Goal: Task Accomplishment & Management: Use online tool/utility

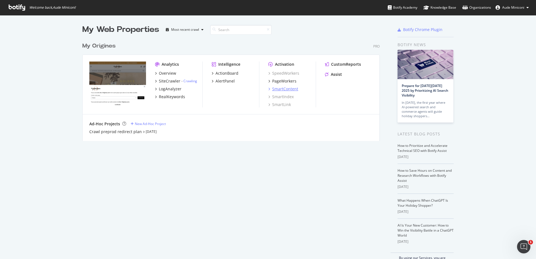
click at [287, 88] on div "SmartContent" at bounding box center [285, 89] width 26 height 6
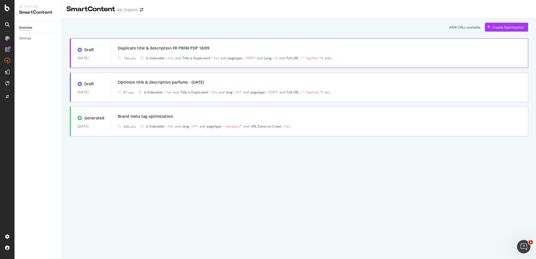
click at [401, 59] on div "146 urls Is Indexable = Yes and Title is Duplicated = Yes and pagetype = PDP/* …" at bounding box center [320, 58] width 404 height 8
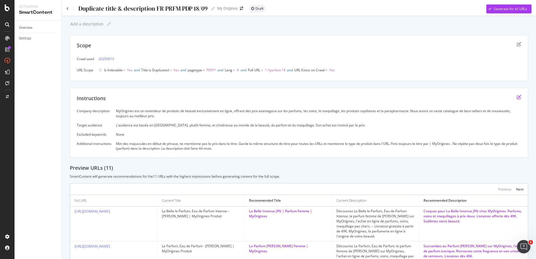
click at [517, 96] on icon "edit" at bounding box center [519, 97] width 4 height 4
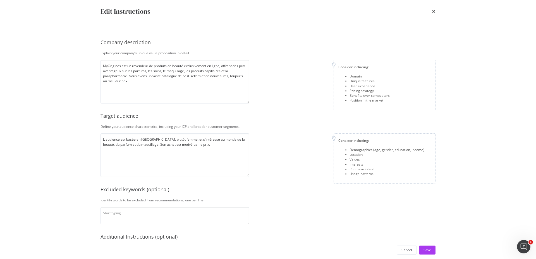
scroll to position [68, 0]
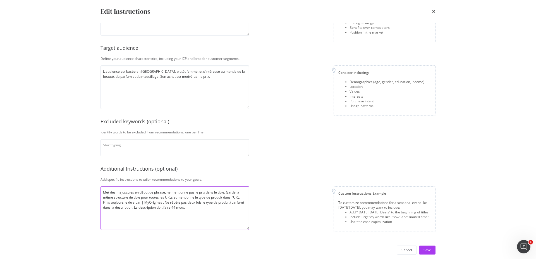
click at [215, 212] on textarea "Met des majuscules en début de phrase, ne mentionne pas le prix dans le titre. …" at bounding box center [175, 208] width 149 height 44
drag, startPoint x: 195, startPoint y: 210, endPoint x: 133, endPoint y: 214, distance: 61.6
click at [133, 214] on textarea "Met des majuscules en début de phrase, ne mentionne pas le prix dans le titre. …" at bounding box center [175, 208] width 149 height 44
type textarea "Met des majuscules en début de phrase, ne mentionne pas le prix dans le titre. …"
click at [422, 249] on button "Save" at bounding box center [427, 249] width 16 height 9
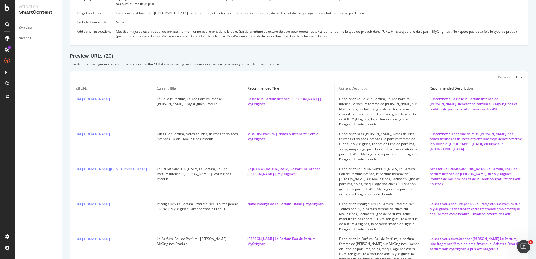
scroll to position [0, 0]
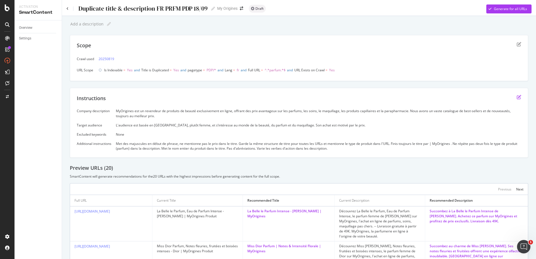
click at [517, 96] on icon "edit" at bounding box center [519, 97] width 4 height 4
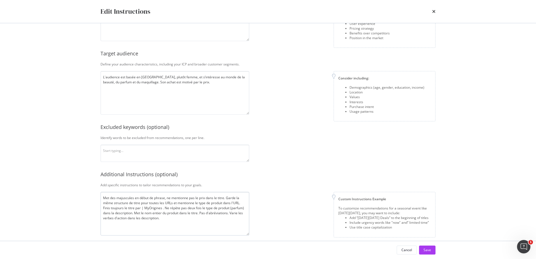
scroll to position [68, 0]
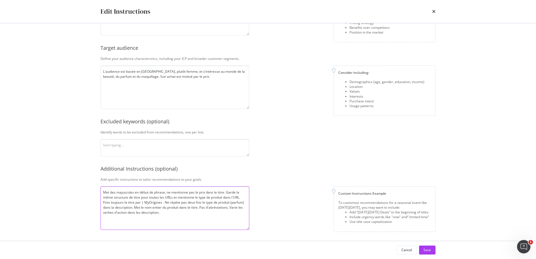
click at [168, 215] on textarea "Met des majuscules en début de phrase, ne mentionne pas le prix dans le titre. …" at bounding box center [175, 208] width 149 height 44
type textarea "Met des majuscules en début de phrase, ne mentionne pas le prix dans le titre. …"
click at [427, 250] on div "Save" at bounding box center [428, 249] width 8 height 5
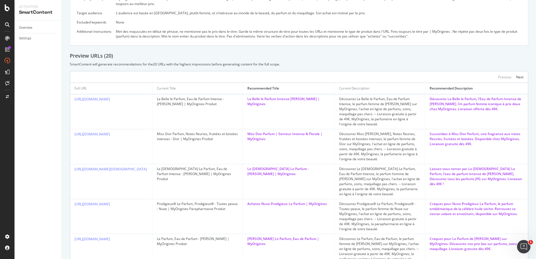
scroll to position [0, 0]
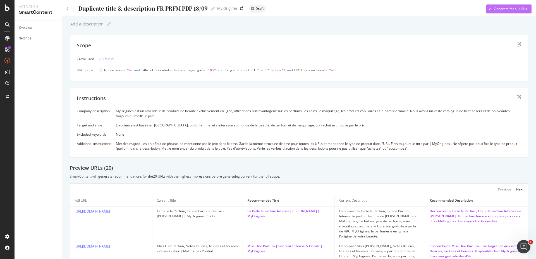
click at [494, 10] on div "Generate for all URLs" at bounding box center [510, 8] width 33 height 5
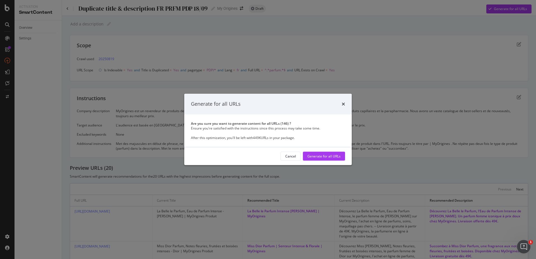
click at [348, 104] on div "Generate for all URLs" at bounding box center [268, 104] width 168 height 21
click at [345, 104] on icon "times" at bounding box center [343, 104] width 3 height 4
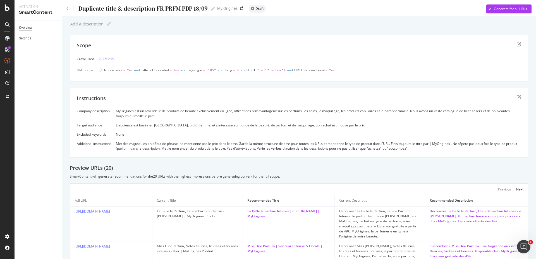
click at [30, 29] on div "Overview" at bounding box center [25, 28] width 13 height 6
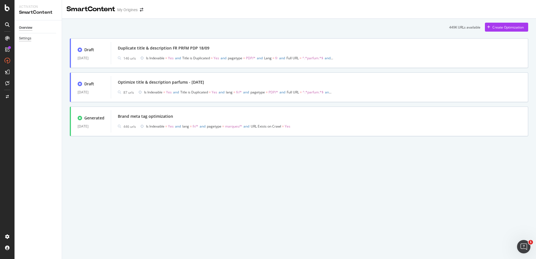
click at [29, 38] on div "Settings" at bounding box center [25, 38] width 12 height 6
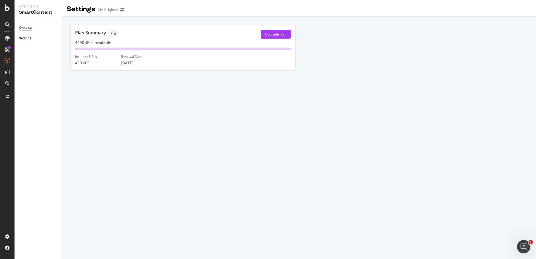
click at [28, 28] on div "Overview" at bounding box center [25, 28] width 13 height 6
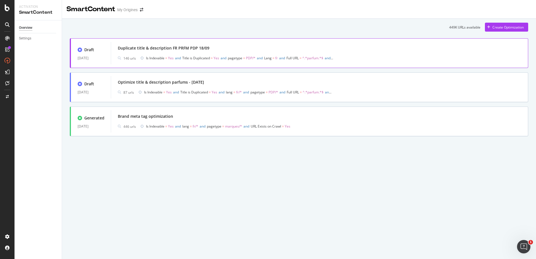
click at [230, 49] on div "Duplicate title & description FR PRFM PDP 18/09" at bounding box center [320, 48] width 404 height 8
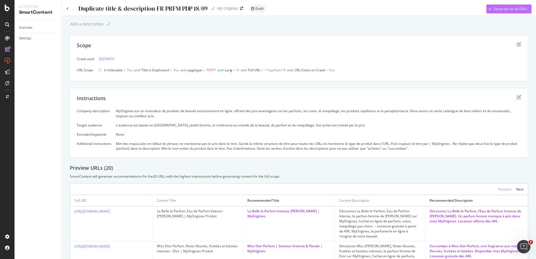
click at [505, 8] on div "Generate for all URLs" at bounding box center [510, 8] width 33 height 5
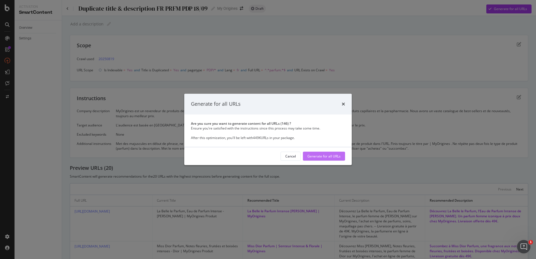
click at [336, 156] on div "Generate for all URLs" at bounding box center [324, 156] width 33 height 5
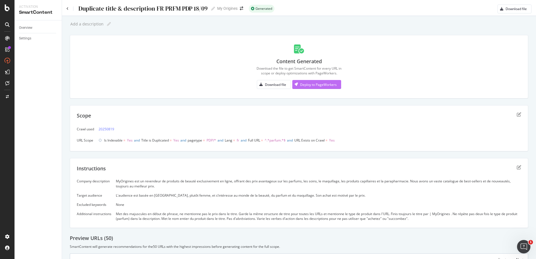
click at [320, 82] on div "Deploy to PageWorkers" at bounding box center [318, 84] width 37 height 5
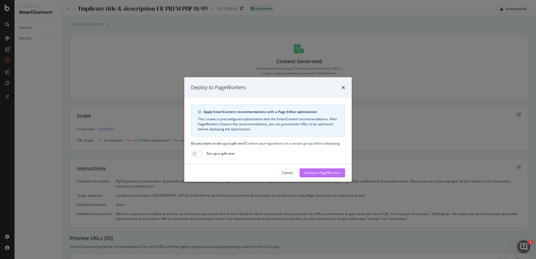
click at [320, 172] on div "Deploy to PageWorkers" at bounding box center [322, 172] width 37 height 5
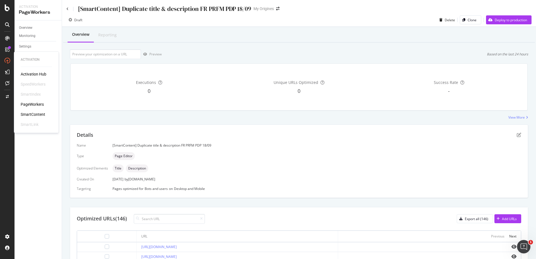
click at [38, 112] on div "SmartContent" at bounding box center [33, 114] width 25 height 6
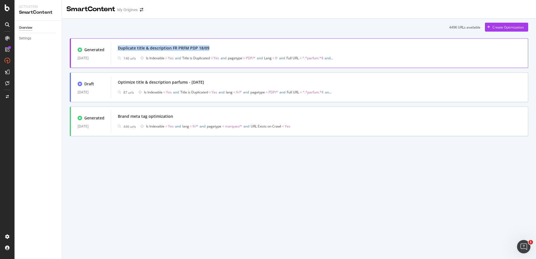
drag, startPoint x: 216, startPoint y: 48, endPoint x: 116, endPoint y: 50, distance: 99.8
click at [116, 50] on div "Duplicate title & description FR PRFM PDP 18/09 146 urls Is Indexable = Yes and…" at bounding box center [319, 53] width 417 height 22
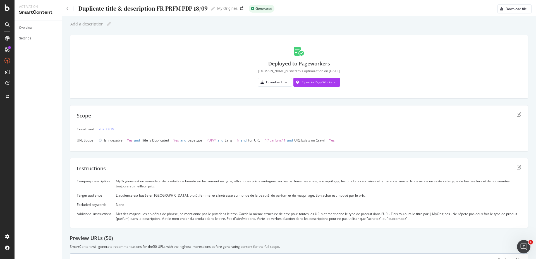
click at [147, 9] on div "Duplicate title & description FR PRFM PDP 18/09" at bounding box center [143, 8] width 130 height 7
click at [147, 9] on input "Duplicate title & description FR PRFM PDP 18/09" at bounding box center [143, 9] width 130 height 8
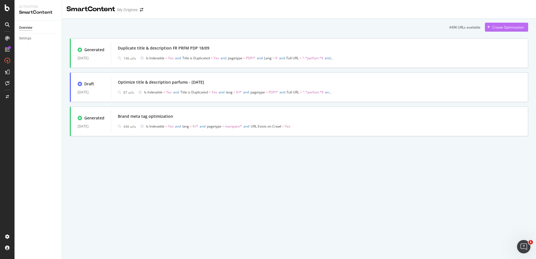
click at [520, 30] on div "Create Optimization" at bounding box center [504, 27] width 39 height 8
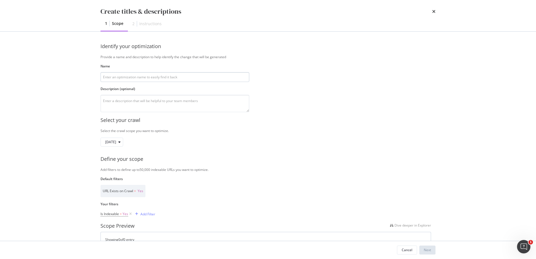
click at [144, 79] on input "modal" at bounding box center [175, 77] width 149 height 10
click at [140, 79] on input "Duplicate title & description FR PRFM PDP 18/09" at bounding box center [175, 77] width 149 height 10
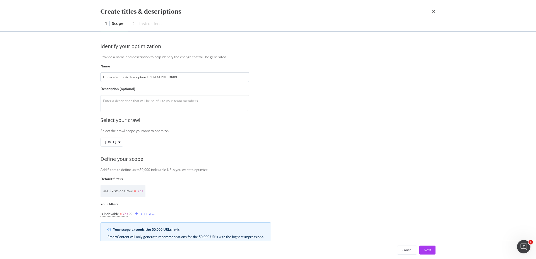
click at [156, 77] on input "Duplicate title & description FR PRFM PDP 18/09" at bounding box center [175, 77] width 149 height 10
click at [177, 78] on input "Duplicate title & description FR MAKEUP PDP 18/09" at bounding box center [175, 77] width 149 height 10
type input "Duplicate title & description FR MAKEUP PDP 19/09"
click at [175, 100] on textarea "modal" at bounding box center [175, 103] width 149 height 17
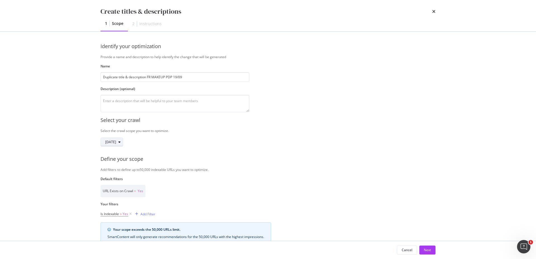
click at [123, 140] on div "[DATE]" at bounding box center [114, 142] width 18 height 8
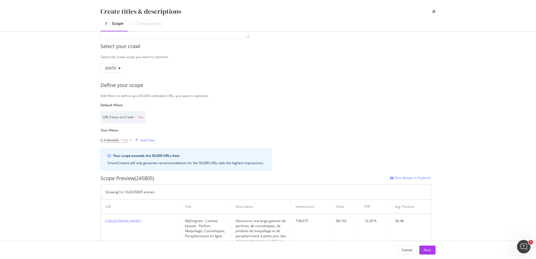
scroll to position [85, 0]
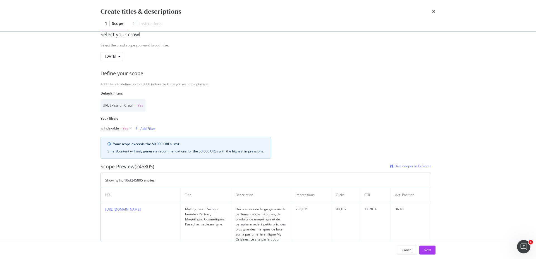
click at [153, 130] on div "Add Filter" at bounding box center [148, 128] width 15 height 5
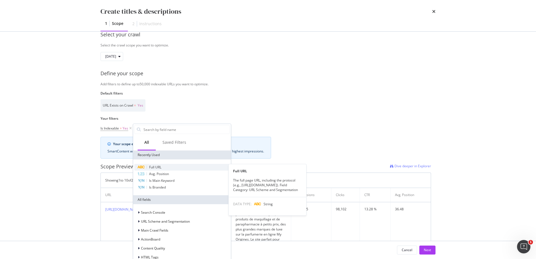
click at [161, 165] on span "Full URL" at bounding box center [155, 167] width 12 height 5
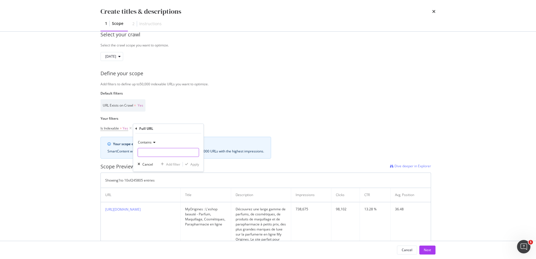
click at [162, 155] on input "Name" at bounding box center [168, 152] width 61 height 9
click at [155, 154] on input "Name" at bounding box center [168, 152] width 61 height 9
paste input "maquillage"
type input "maquillage"
click at [193, 164] on div "Apply" at bounding box center [195, 164] width 9 height 5
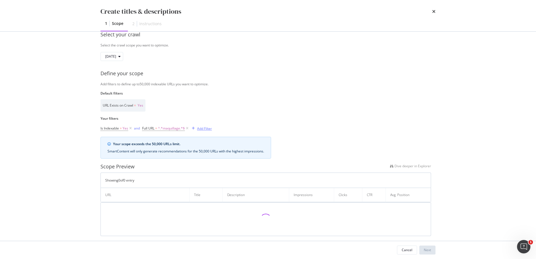
click at [200, 130] on div "Add Filter" at bounding box center [204, 128] width 15 height 5
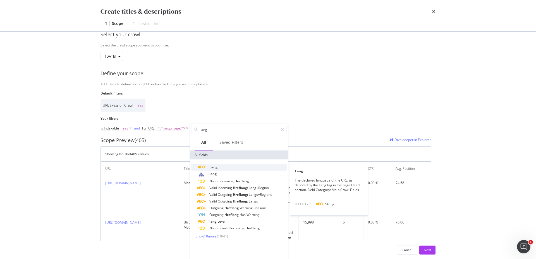
type input "lang"
click at [223, 168] on div "Lang" at bounding box center [242, 167] width 89 height 7
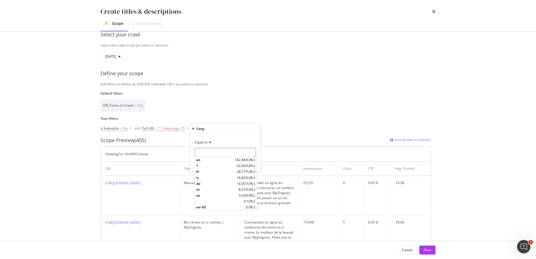
click at [211, 152] on input "Name" at bounding box center [225, 152] width 61 height 9
click at [210, 169] on span "fr" at bounding box center [215, 171] width 39 height 5
type input "fr"
click at [249, 164] on div "Apply" at bounding box center [252, 164] width 9 height 5
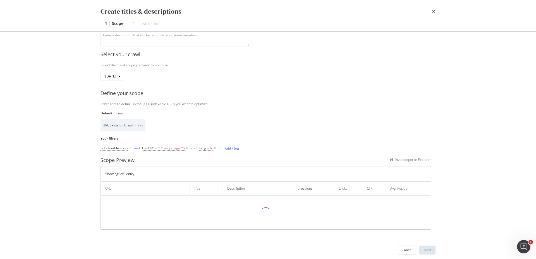
scroll to position [66, 0]
click at [235, 150] on div "Add Filter" at bounding box center [232, 148] width 15 height 5
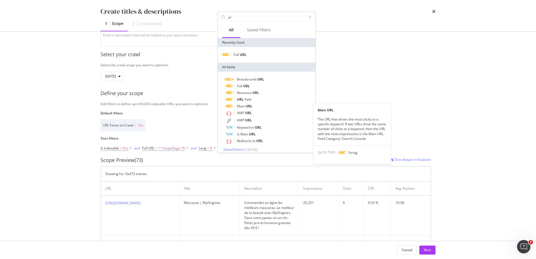
type input "u"
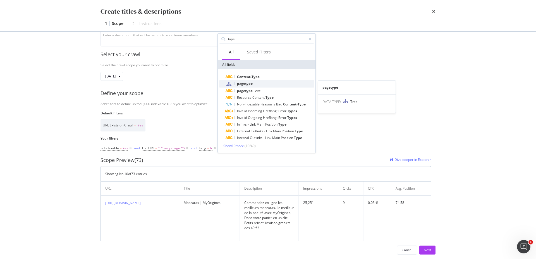
type input "type"
click at [260, 83] on div "pagetype" at bounding box center [270, 83] width 89 height 7
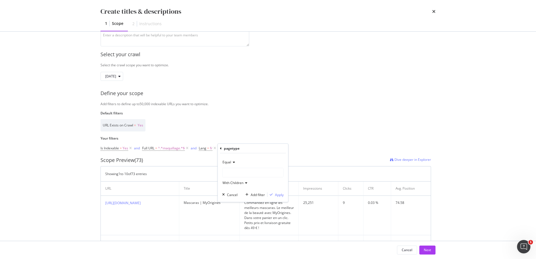
click at [241, 172] on div "modal" at bounding box center [253, 172] width 61 height 9
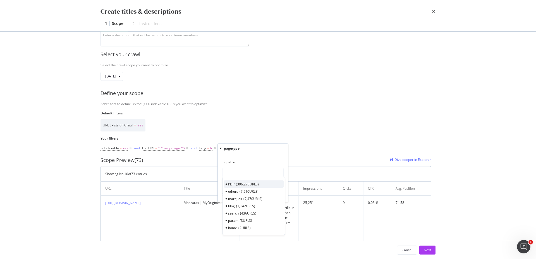
click at [234, 184] on span "PDP" at bounding box center [231, 184] width 6 height 5
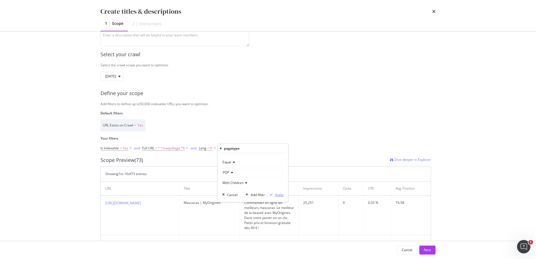
click at [281, 196] on div "Apply" at bounding box center [279, 194] width 9 height 5
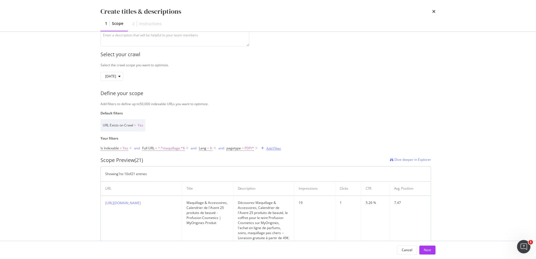
click at [270, 148] on div "Add Filter" at bounding box center [274, 148] width 15 height 5
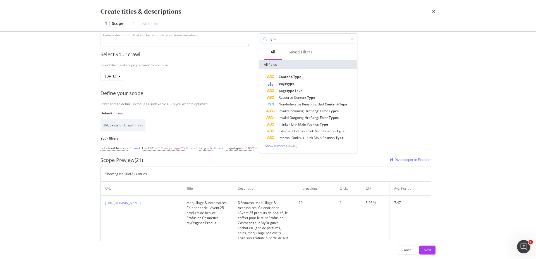
click at [276, 161] on div "Scope Preview (21) Dive deeper in Explorer" at bounding box center [266, 159] width 331 height 7
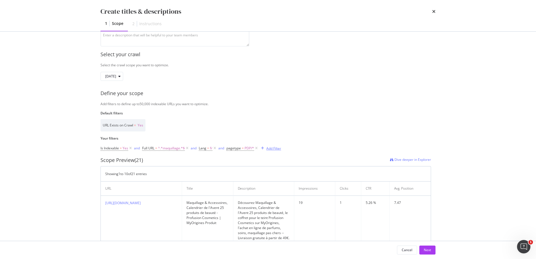
click at [272, 149] on div "Add Filter" at bounding box center [274, 148] width 15 height 5
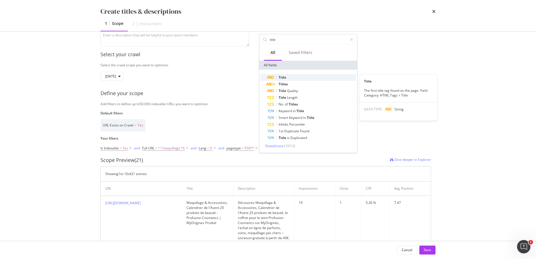
type input "title"
click at [283, 77] on span "Title" at bounding box center [283, 77] width 8 height 5
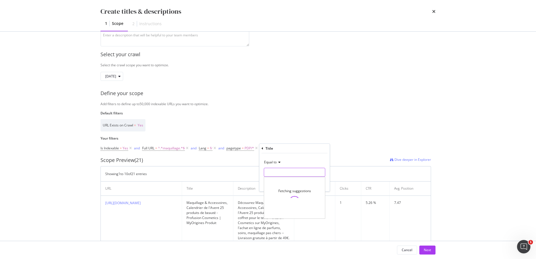
click at [278, 171] on input "Name" at bounding box center [294, 172] width 61 height 9
click at [269, 117] on div "Default filters URL Exists on Crawl = Yes" at bounding box center [266, 121] width 331 height 21
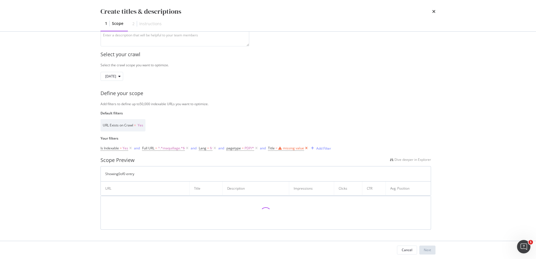
click at [307, 148] on icon "modal" at bounding box center [306, 148] width 5 height 6
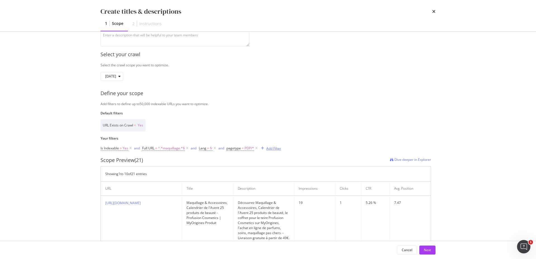
click at [274, 148] on div "Add Filter" at bounding box center [274, 148] width 15 height 5
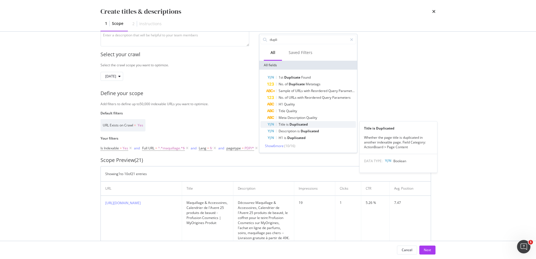
type input "dupli"
click at [294, 125] on span "Duplicated" at bounding box center [299, 124] width 18 height 5
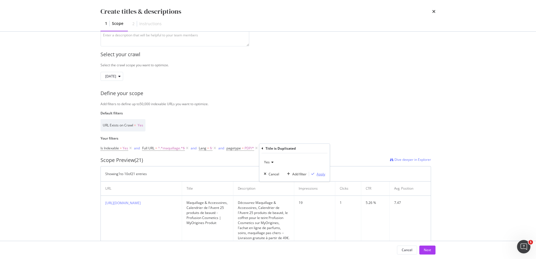
click at [325, 176] on div "Apply" at bounding box center [321, 174] width 9 height 5
click at [239, 149] on span "pagetype" at bounding box center [234, 148] width 15 height 5
click at [244, 172] on div "PDP" at bounding box center [262, 171] width 61 height 9
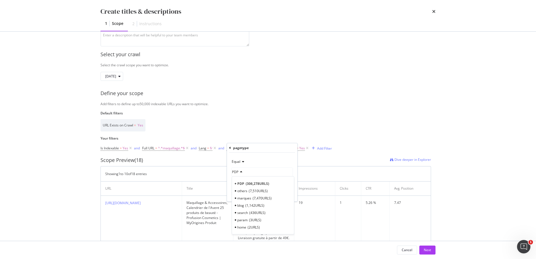
click at [316, 111] on label "Default filters" at bounding box center [266, 113] width 331 height 5
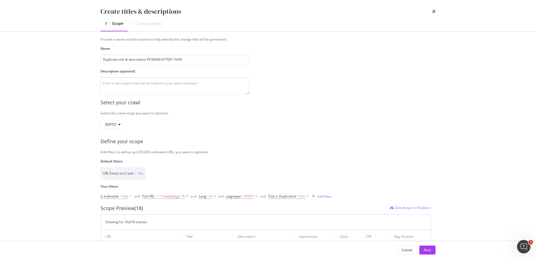
scroll to position [28, 0]
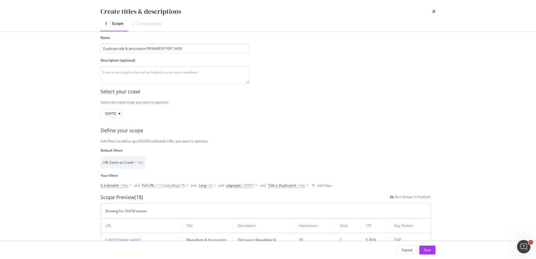
click at [167, 187] on span "^.*maquillage.*$" at bounding box center [171, 185] width 27 height 8
click at [167, 209] on input "maquillage" at bounding box center [174, 208] width 53 height 9
type input "soin"
click at [206, 222] on div "Apply" at bounding box center [204, 220] width 9 height 5
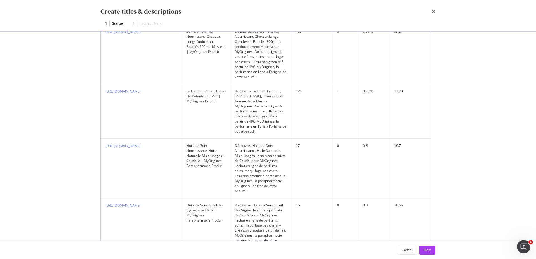
scroll to position [37, 0]
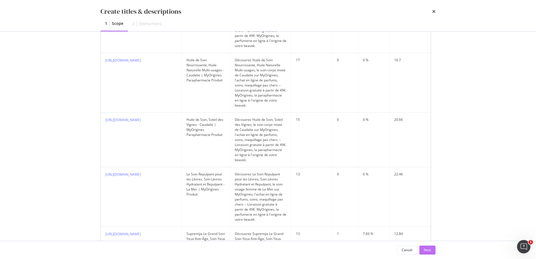
click at [427, 250] on div "Next" at bounding box center [427, 249] width 7 height 5
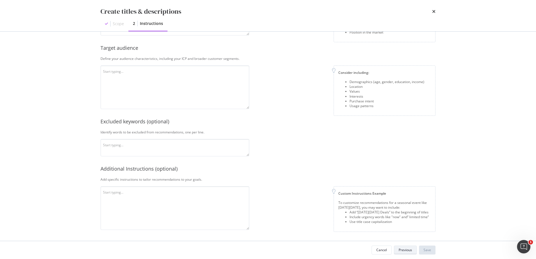
scroll to position [113, 0]
click at [184, 84] on textarea "modal" at bounding box center [175, 87] width 149 height 44
click at [138, 73] on textarea "modal" at bounding box center [175, 87] width 149 height 44
paste textarea "MyOrigines est un revendeur de produits de beauté exclusivement en ligne, offra…"
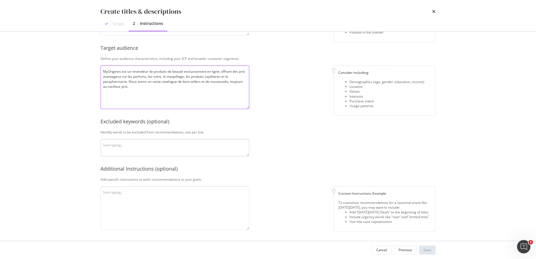
type textarea "MyOrigines est un revendeur de produits de beauté exclusivement en ligne, offra…"
click at [130, 154] on textarea "modal" at bounding box center [175, 147] width 149 height 17
click at [132, 196] on textarea "modal" at bounding box center [175, 208] width 149 height 44
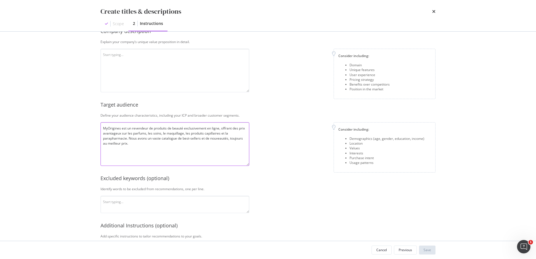
drag, startPoint x: 144, startPoint y: 143, endPoint x: 75, endPoint y: 111, distance: 75.4
click at [101, 122] on textarea "MyOrigines est un revendeur de produits de beauté exclusivement en ligne, offra…" at bounding box center [175, 144] width 149 height 44
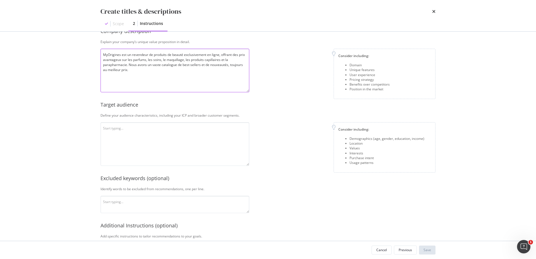
type textarea "MyOrigines est un revendeur de produits de beauté exclusivement en ligne, offra…"
click at [130, 139] on textarea "modal" at bounding box center [175, 144] width 149 height 44
paste textarea "L'audience est basée en [GEOGRAPHIC_DATA], plutôt femme, et s’intéresse au mond…"
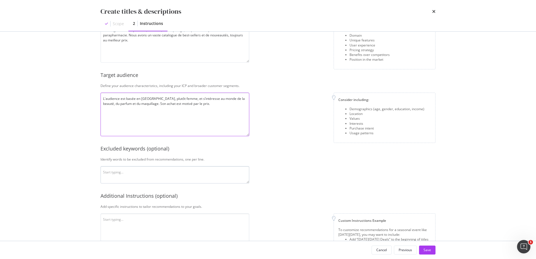
scroll to position [113, 0]
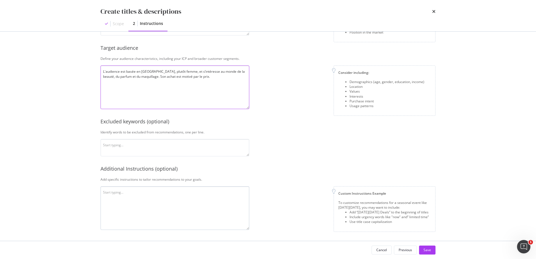
type textarea "L'audience est basée en [GEOGRAPHIC_DATA], plutôt femme, et s’intéresse au mond…"
drag, startPoint x: 135, startPoint y: 200, endPoint x: 134, endPoint y: 159, distance: 41.4
click at [135, 200] on textarea "modal" at bounding box center [175, 208] width 149 height 44
click at [125, 195] on textarea "modal" at bounding box center [175, 208] width 149 height 44
paste textarea "Met des majuscules en début de phrase, ne mentionne pas le prix dans le titre. …"
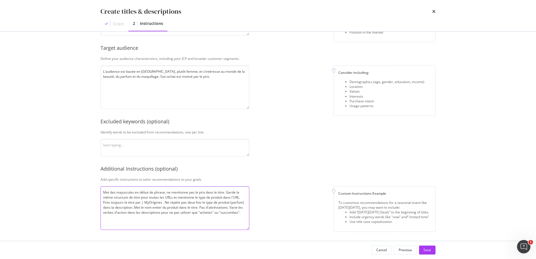
drag, startPoint x: 247, startPoint y: 203, endPoint x: 232, endPoint y: 203, distance: 14.8
click at [232, 203] on textarea "Met des majuscules en début de phrase, ne mentionne pas le prix dans le titre. …" at bounding box center [175, 208] width 149 height 44
click at [208, 216] on textarea "Met des majuscules en début de phrase, ne mentionne pas le prix dans le titre. …" at bounding box center [175, 208] width 149 height 44
click at [228, 213] on textarea "Met des majuscules en début de phrase, ne mentionne pas le prix dans le titre. …" at bounding box center [175, 208] width 149 height 44
click at [234, 213] on textarea "Met des majuscules en début de phrase, ne mentionne pas le prix dans le titre. …" at bounding box center [175, 208] width 149 height 44
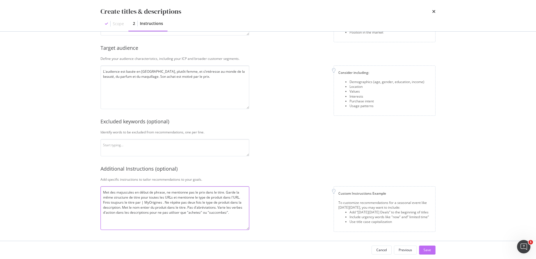
type textarea "Met des majuscules en début de phrase, ne mentionne pas le prix dans le titre. …"
click at [423, 248] on button "Save" at bounding box center [427, 249] width 16 height 9
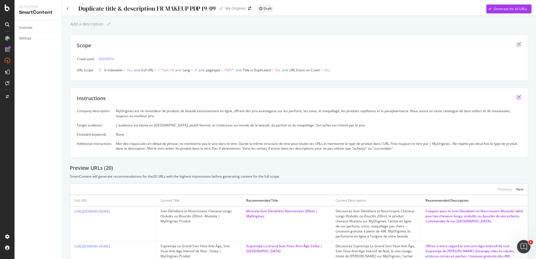
click at [517, 98] on icon "edit" at bounding box center [519, 97] width 4 height 4
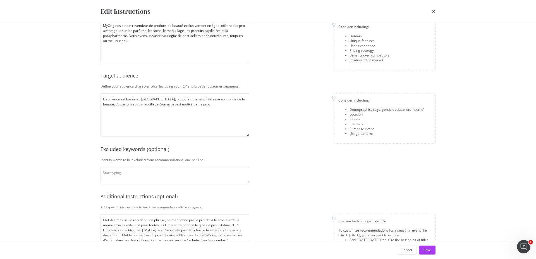
scroll to position [68, 0]
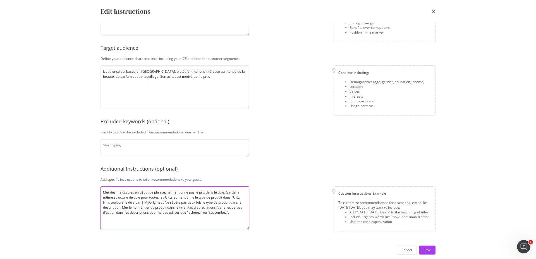
click at [238, 212] on textarea "Met des majuscules en début de phrase, ne mentionne pas le prix dans le titre. …" at bounding box center [175, 208] width 149 height 44
click at [222, 212] on textarea "Met des majuscules en début de phrase, ne mentionne pas le prix dans le titre. …" at bounding box center [175, 208] width 149 height 44
click at [198, 212] on textarea "Met des majuscules en début de phrase, ne mentionne pas le prix dans le titre. …" at bounding box center [175, 208] width 149 height 44
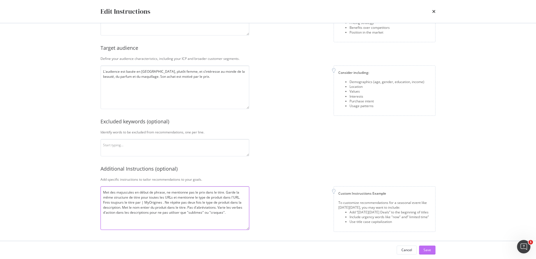
type textarea "Met des majuscules en début de phrase, ne mentionne pas le prix dans le titre. …"
click at [430, 249] on div "Save" at bounding box center [428, 249] width 8 height 5
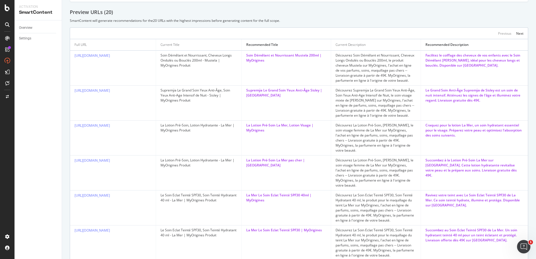
scroll to position [0, 0]
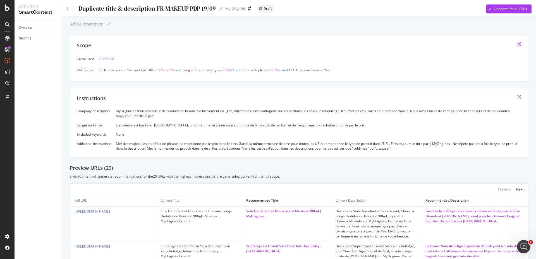
click at [517, 44] on icon "edit" at bounding box center [519, 44] width 4 height 4
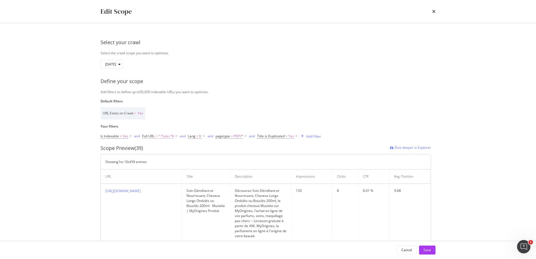
click at [162, 135] on span "^.*soin.*$" at bounding box center [166, 136] width 16 height 8
click at [205, 160] on icon "modal" at bounding box center [204, 160] width 3 height 4
click at [213, 111] on div "URL Exists on Crawl = Yes" at bounding box center [266, 113] width 331 height 12
click at [156, 135] on span "=" at bounding box center [156, 136] width 2 height 5
click at [159, 135] on div "Full URL" at bounding box center [156, 135] width 14 height 5
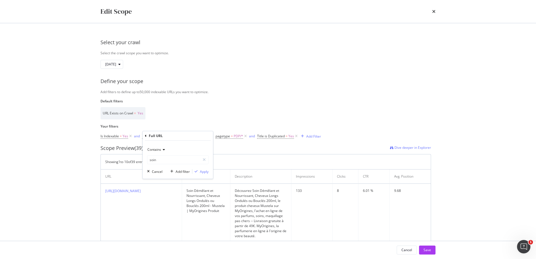
click at [146, 135] on icon "modal" at bounding box center [146, 135] width 2 height 3
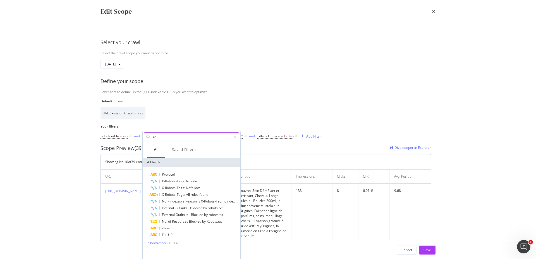
type input "r"
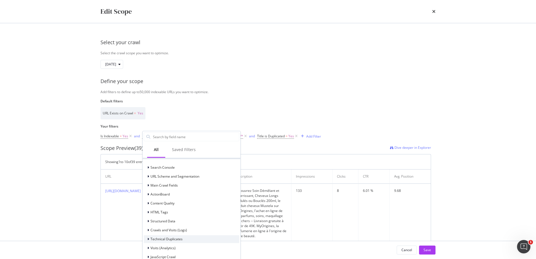
scroll to position [44, 0]
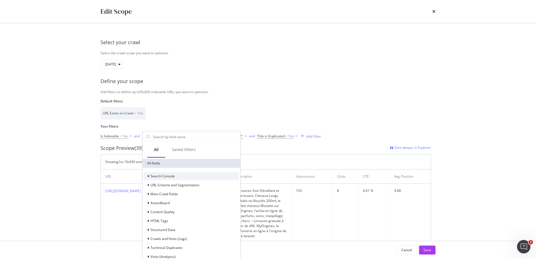
click at [149, 177] on icon "modal" at bounding box center [149, 175] width 2 height 3
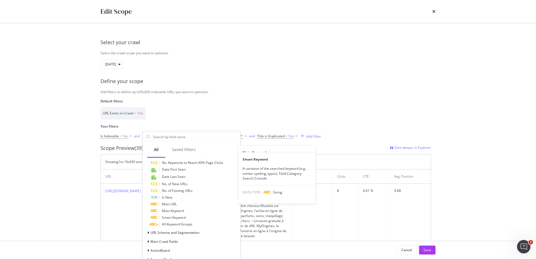
scroll to position [357, 0]
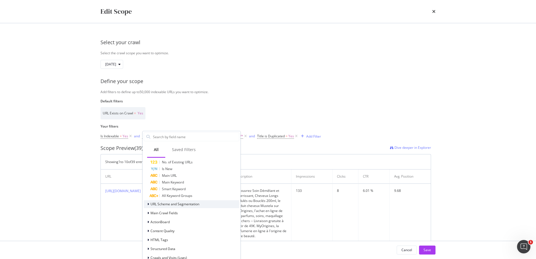
click at [148, 204] on icon "modal" at bounding box center [149, 203] width 2 height 3
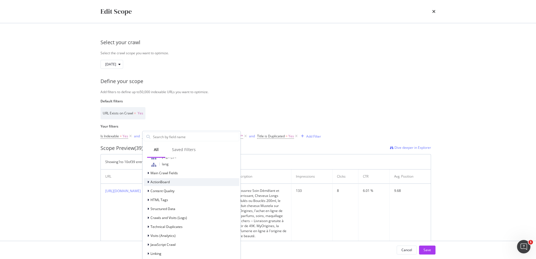
scroll to position [553, 0]
click at [147, 181] on div "Content Quality" at bounding box center [159, 183] width 31 height 6
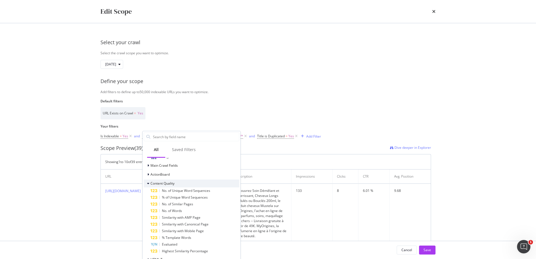
click at [147, 182] on div "modal" at bounding box center [148, 183] width 3 height 6
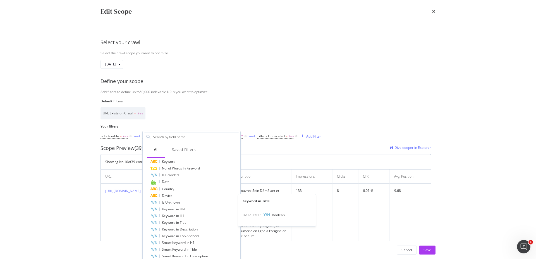
scroll to position [154, 0]
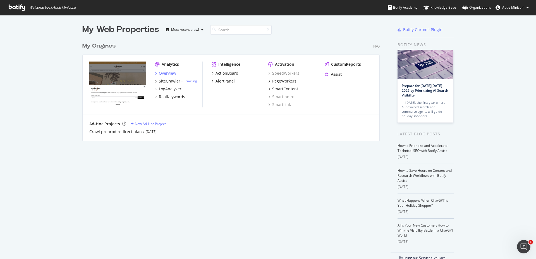
click at [168, 74] on div "Overview" at bounding box center [167, 73] width 17 height 6
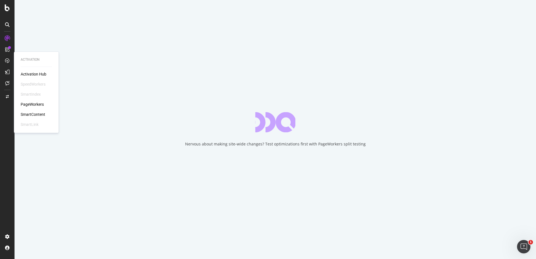
click at [39, 104] on div "PageWorkers" at bounding box center [32, 104] width 23 height 6
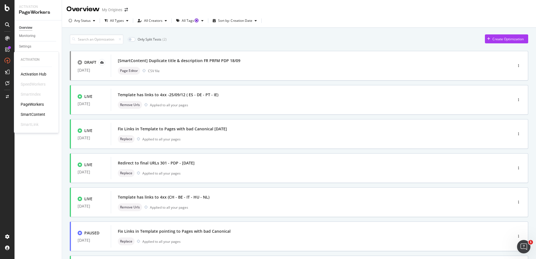
click at [37, 112] on div "SmartContent" at bounding box center [33, 114] width 25 height 6
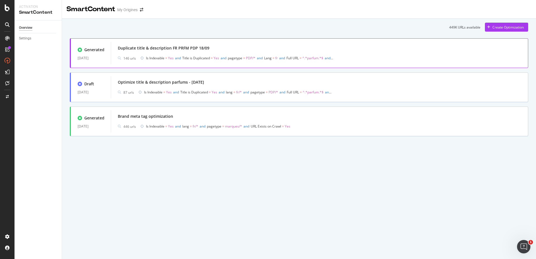
click at [187, 45] on div "Duplicate title & description FR PRFM PDP 18/09" at bounding box center [320, 48] width 404 height 8
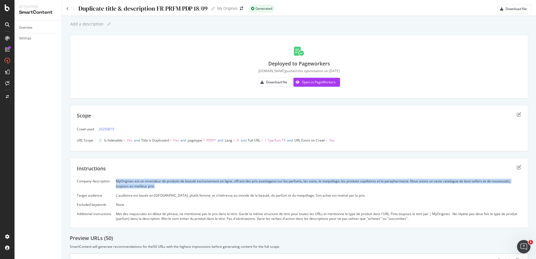
drag, startPoint x: 159, startPoint y: 187, endPoint x: 117, endPoint y: 181, distance: 42.6
click at [117, 181] on div "MyOrigines est un revendeur de produits de beauté exclusivement en ligne, offra…" at bounding box center [319, 183] width 406 height 9
copy div "MyOrigines est un revendeur de produits de beauté exclusivement en ligne, offra…"
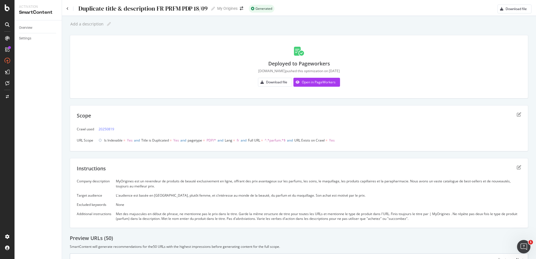
click at [146, 194] on div "L'audience est basée en [GEOGRAPHIC_DATA], plutôt femme, et s’intéresse au mond…" at bounding box center [319, 195] width 406 height 5
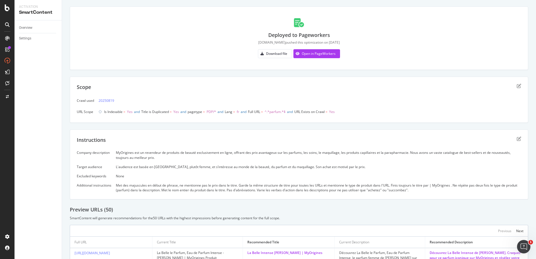
click at [153, 186] on div "Met des majuscules en début de phrase, ne mentionne pas le prix dans le titre. …" at bounding box center [319, 187] width 406 height 9
click at [159, 146] on div "Instructions" at bounding box center [299, 143] width 445 height 14
